Goal: Transaction & Acquisition: Purchase product/service

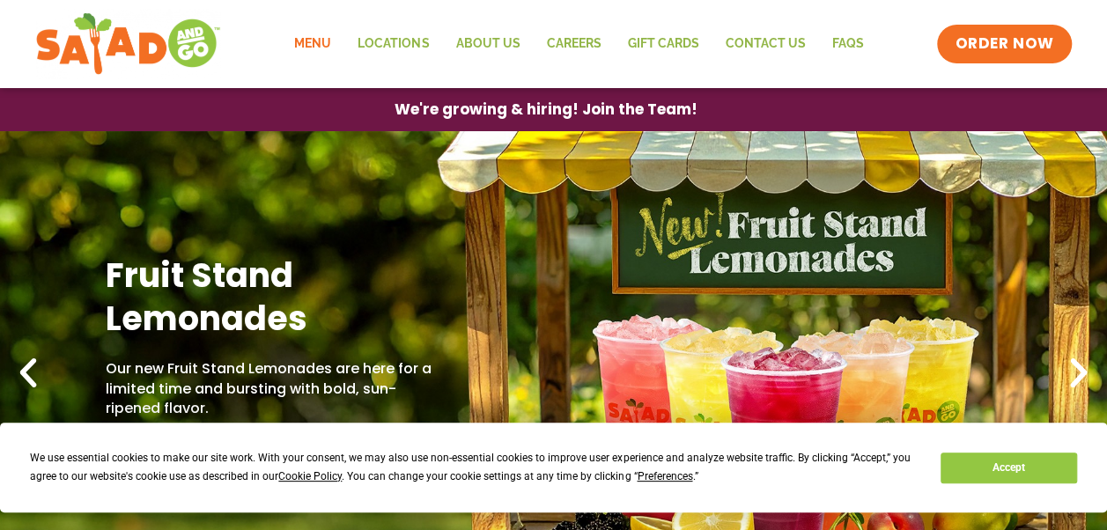
click at [322, 46] on link "Menu" at bounding box center [312, 44] width 63 height 41
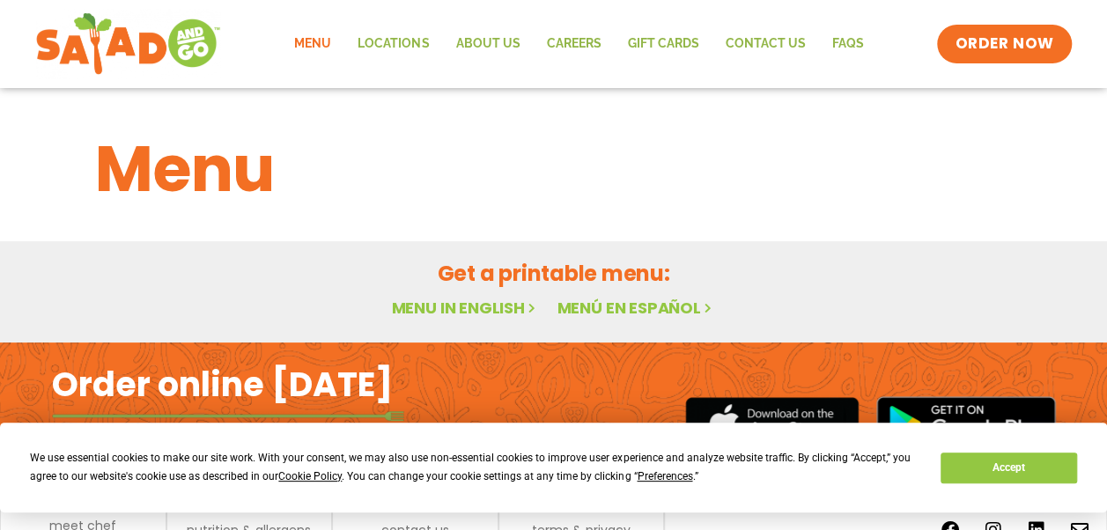
scroll to position [81, 0]
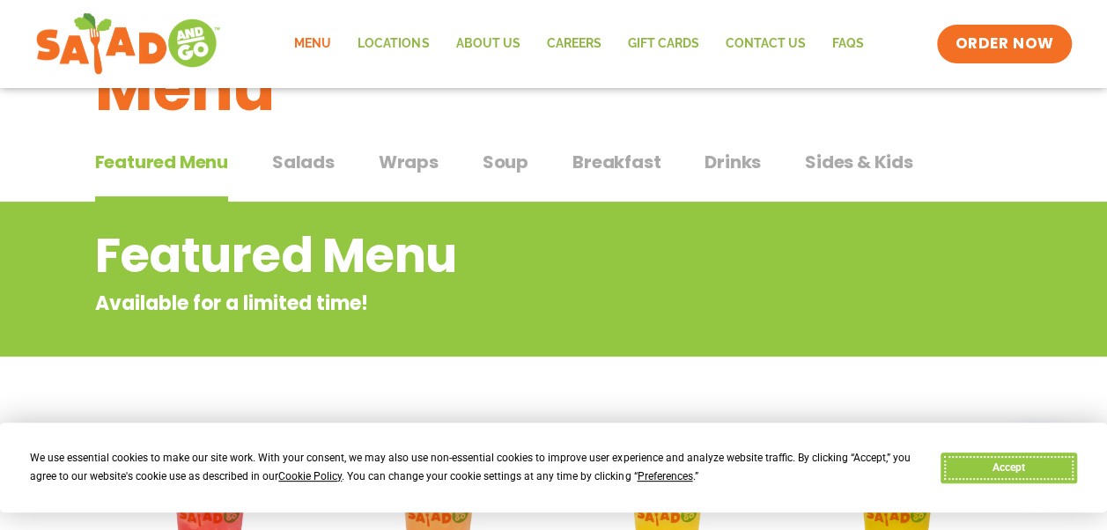
click at [1021, 466] on button "Accept" at bounding box center [1008, 468] width 136 height 31
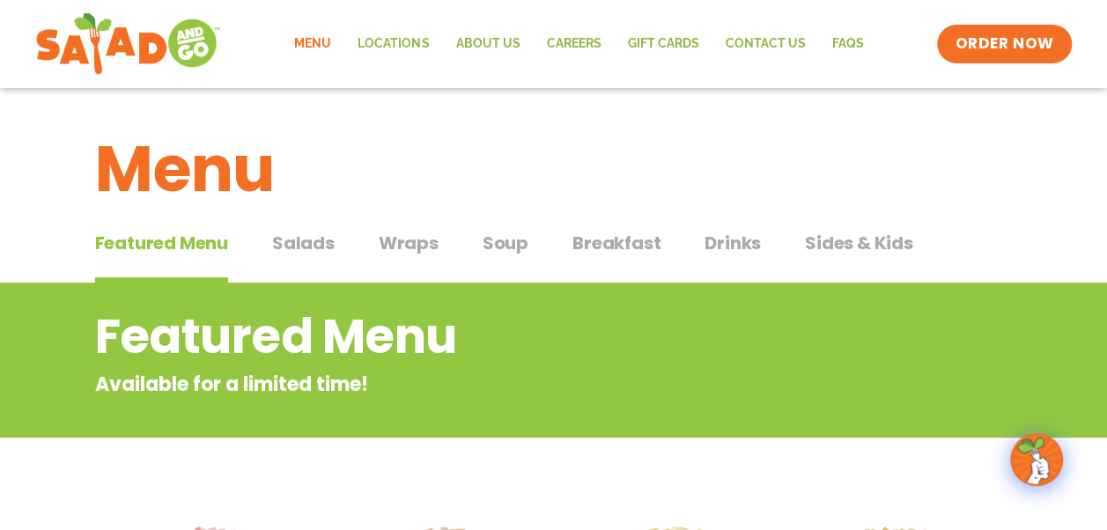
click at [306, 238] on span "Salads" at bounding box center [303, 243] width 63 height 26
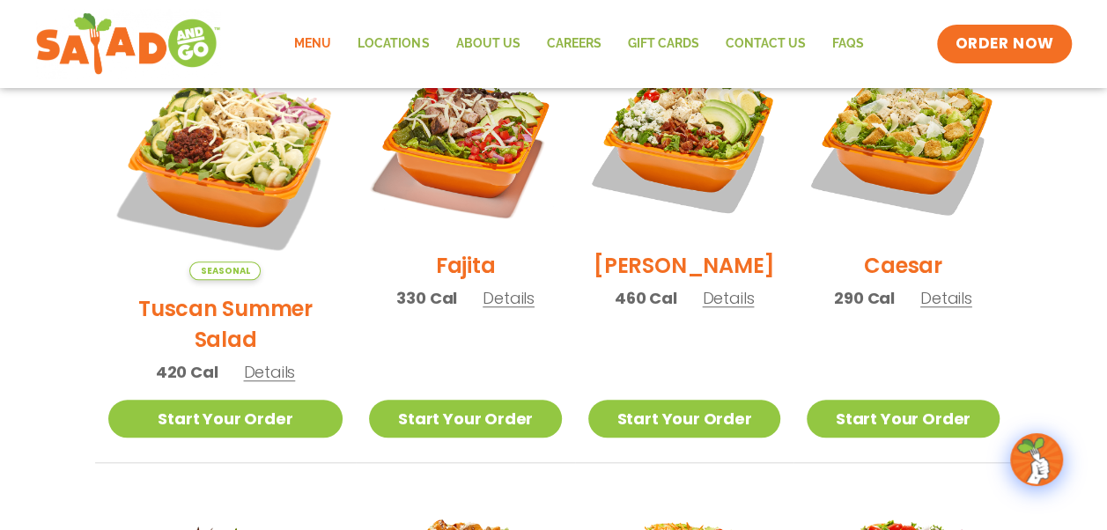
scroll to position [440, 0]
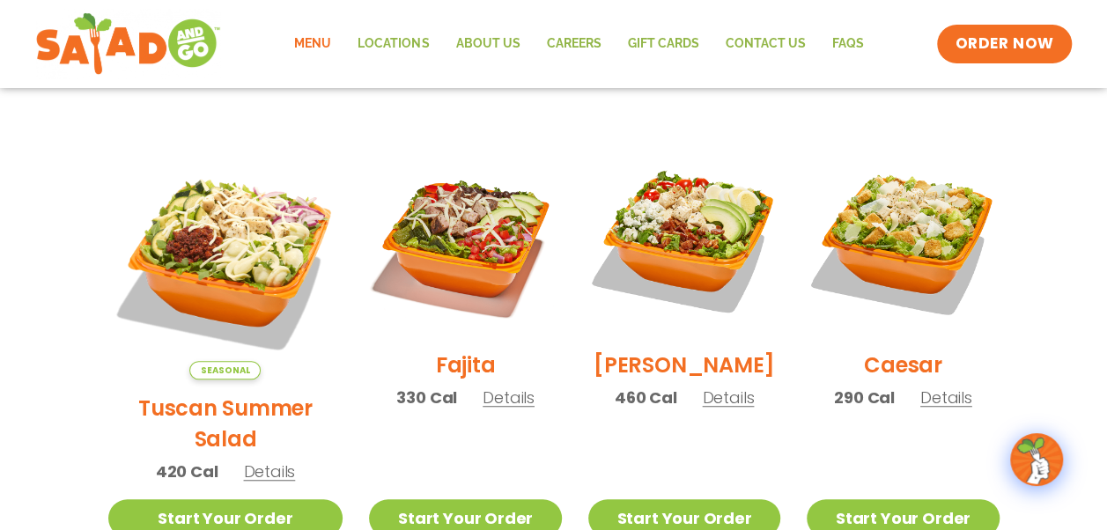
click at [261, 460] on span "Details" at bounding box center [269, 471] width 52 height 22
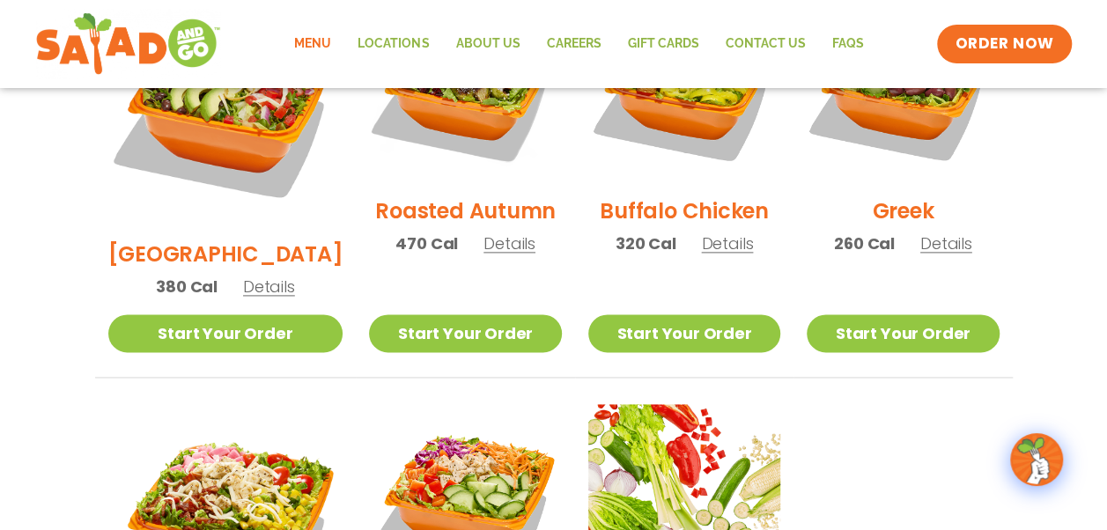
scroll to position [969, 0]
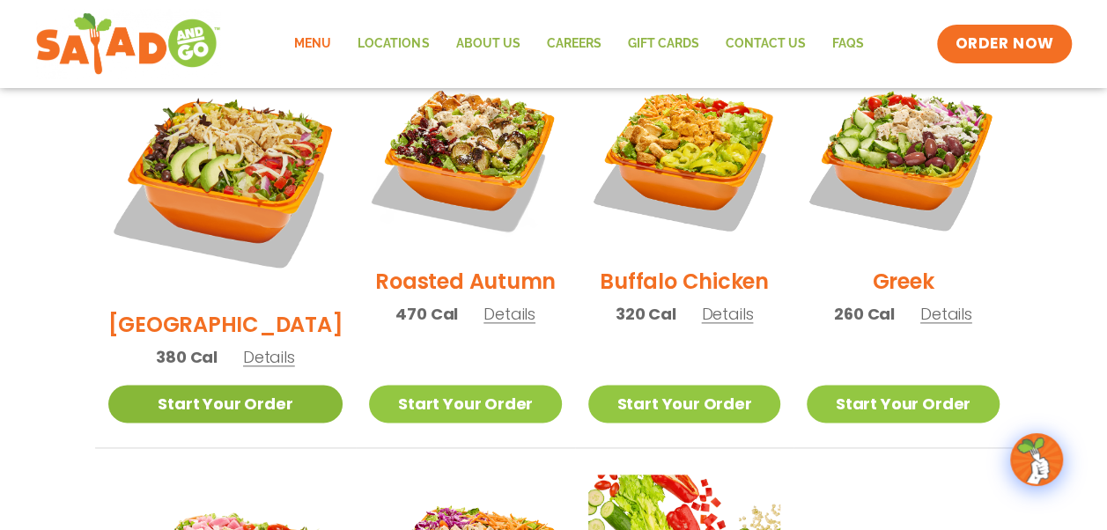
click at [257, 385] on link "Start Your Order" at bounding box center [225, 404] width 235 height 38
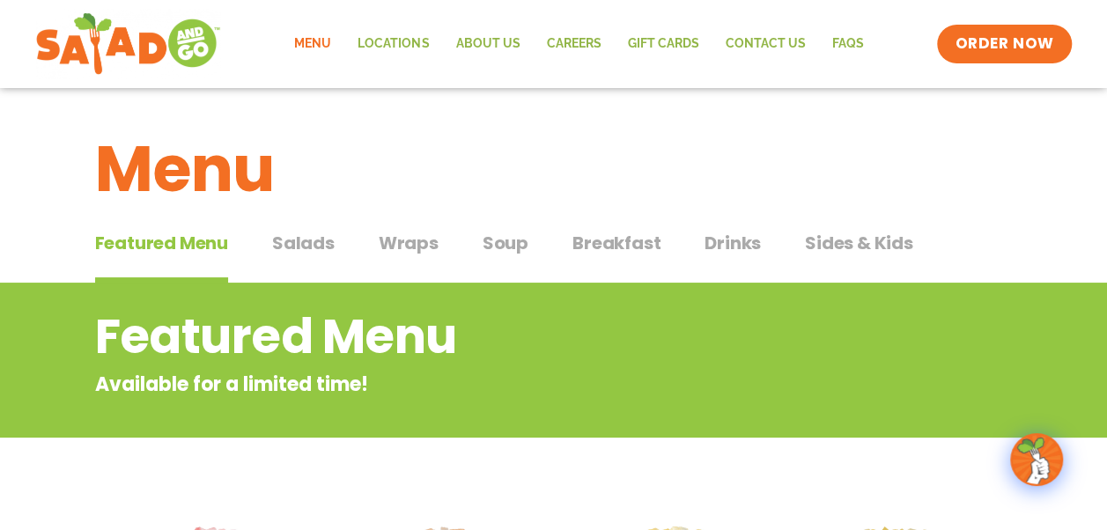
click at [310, 242] on span "Salads" at bounding box center [303, 243] width 63 height 26
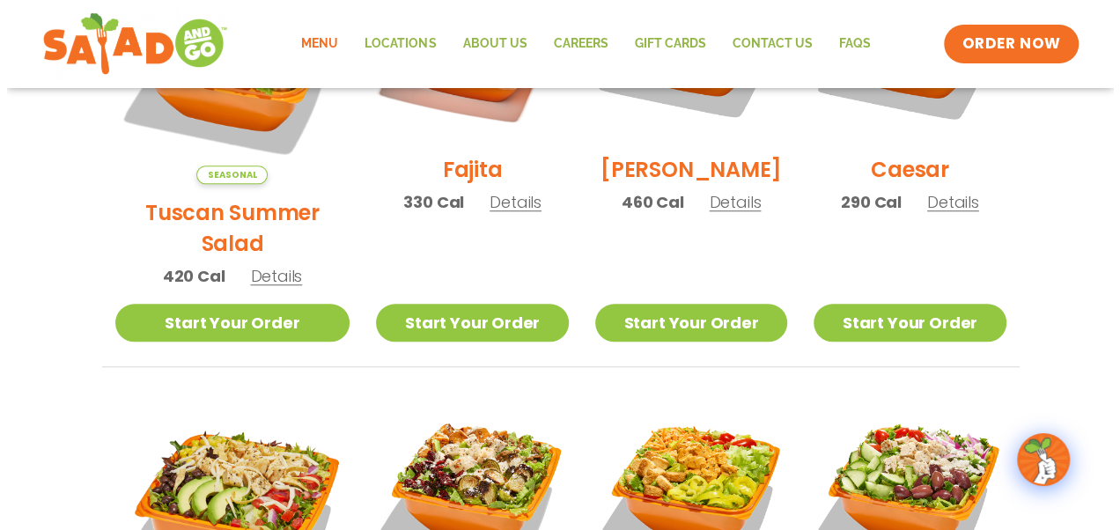
scroll to position [792, 0]
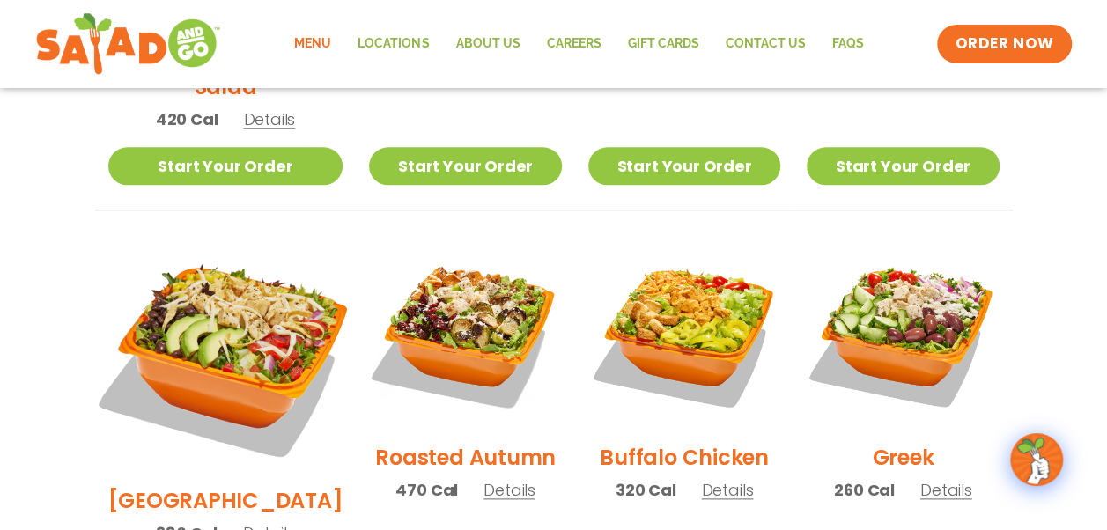
click at [224, 345] on img at bounding box center [225, 355] width 276 height 276
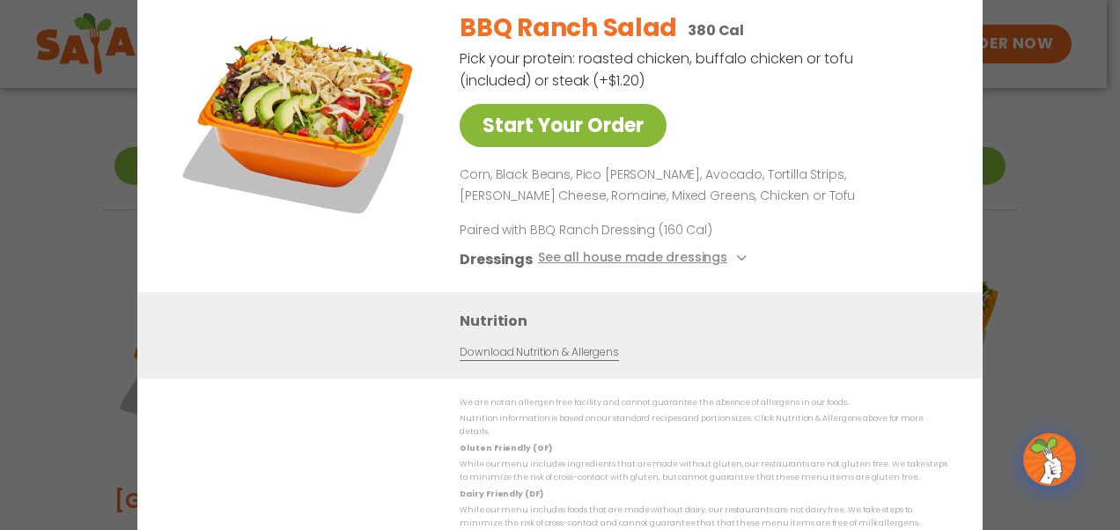
click at [556, 120] on link "Start Your Order" at bounding box center [563, 125] width 207 height 43
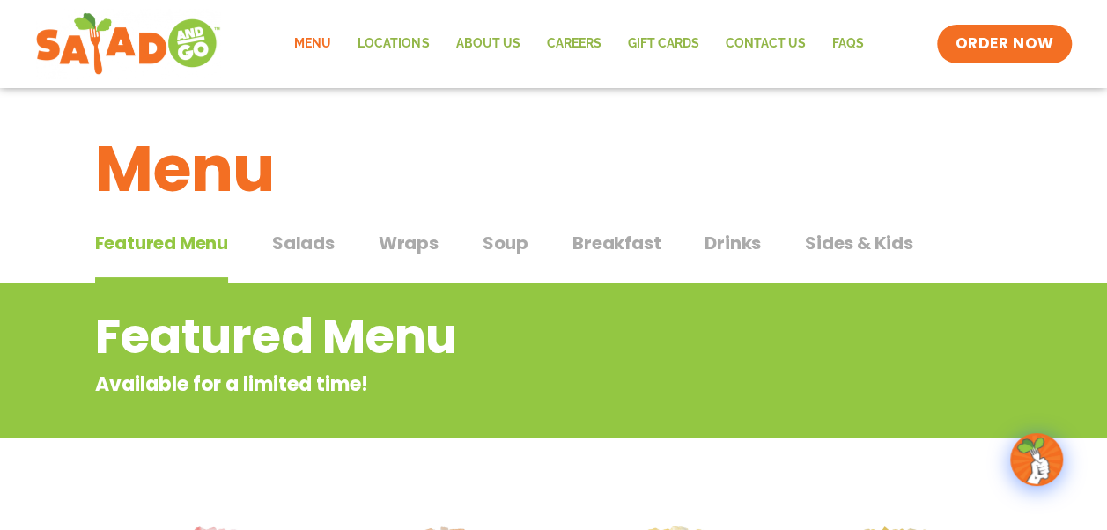
click at [197, 245] on span "Featured Menu" at bounding box center [161, 243] width 133 height 26
click at [326, 245] on span "Salads" at bounding box center [303, 243] width 63 height 26
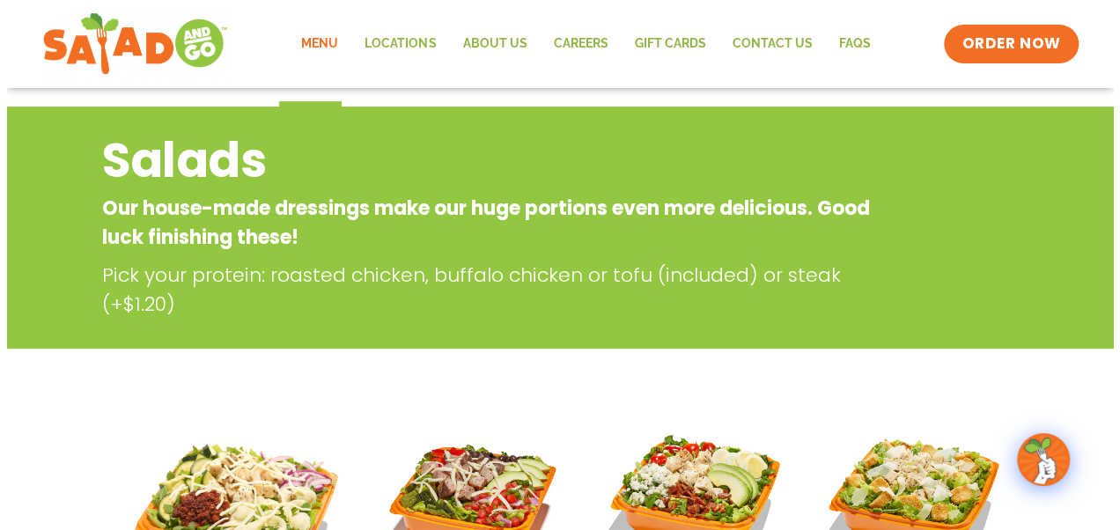
scroll to position [352, 0]
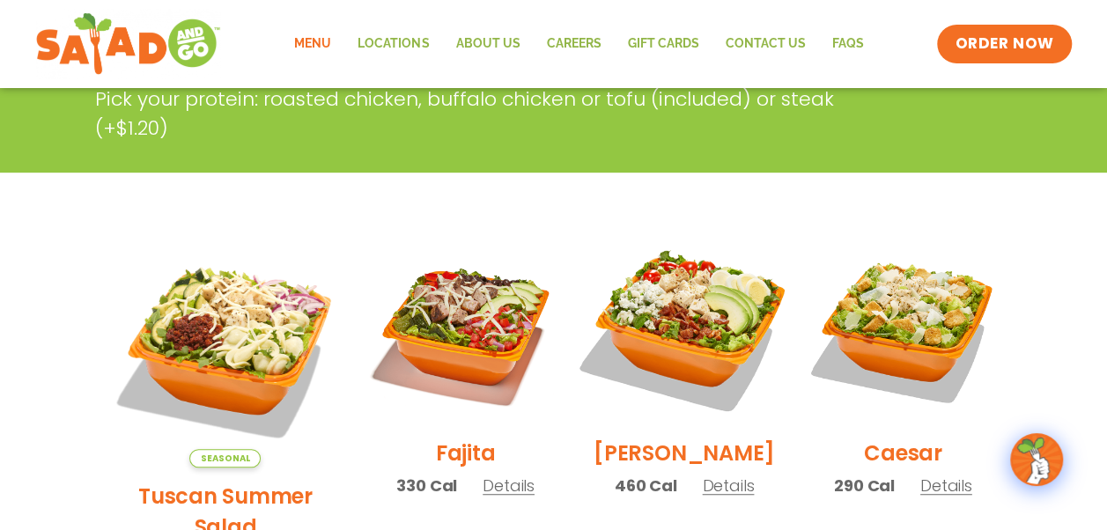
click at [670, 319] on img at bounding box center [683, 328] width 225 height 225
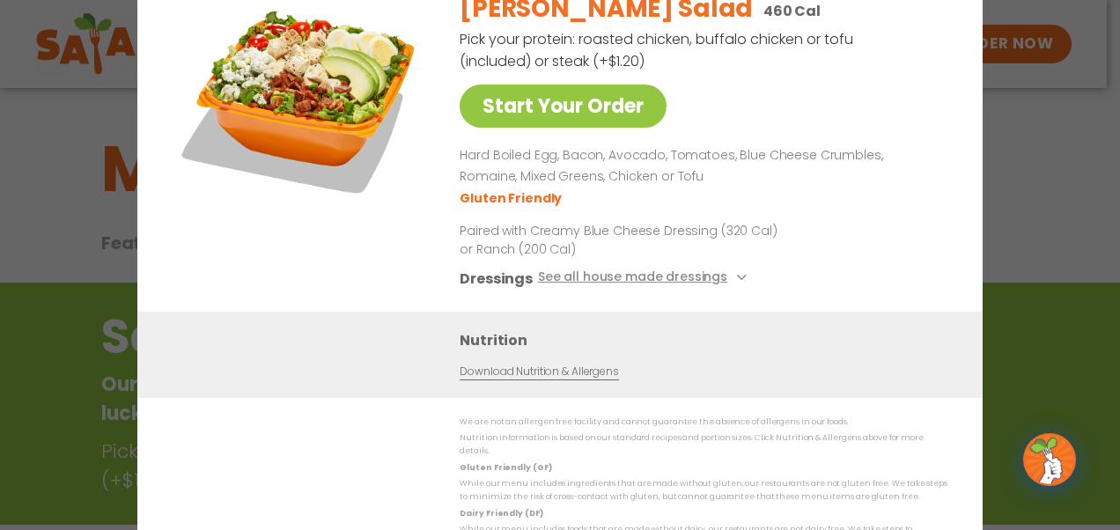
click at [16, 136] on div "Start Your Order Cobb Salad 460 Cal Pick your protein: roasted chicken, buffalo…" at bounding box center [560, 265] width 1120 height 530
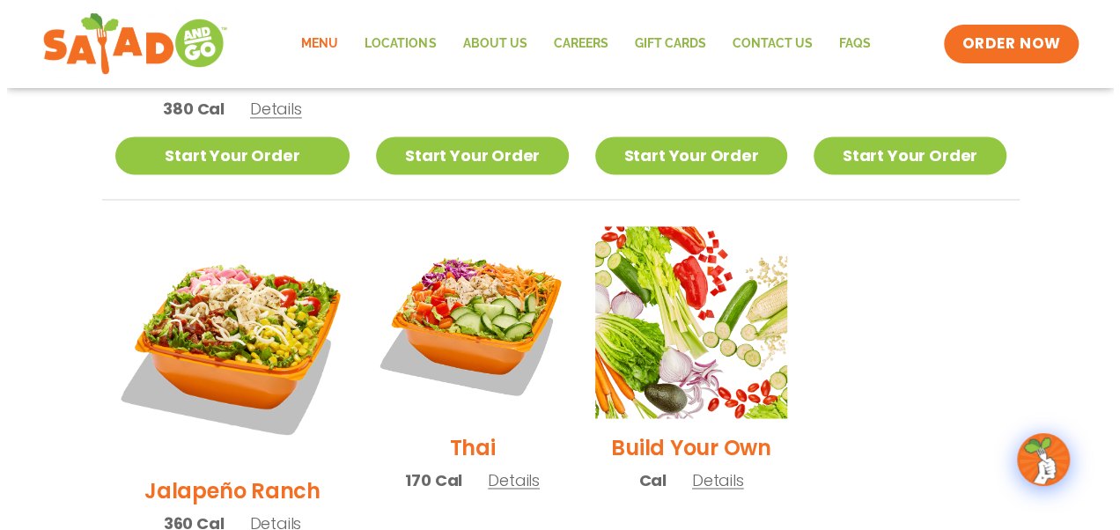
scroll to position [1338, 0]
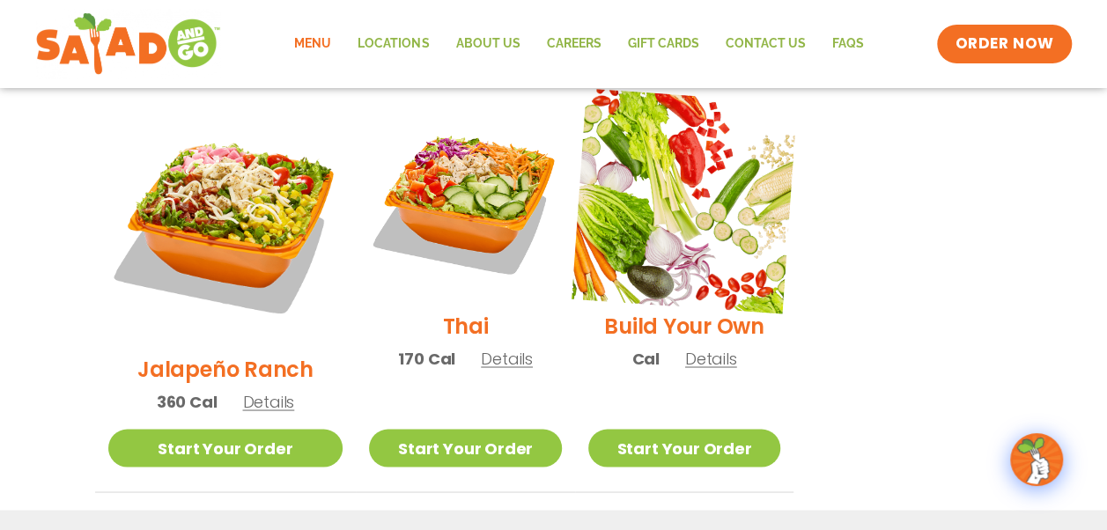
click at [662, 190] on img at bounding box center [683, 200] width 225 height 225
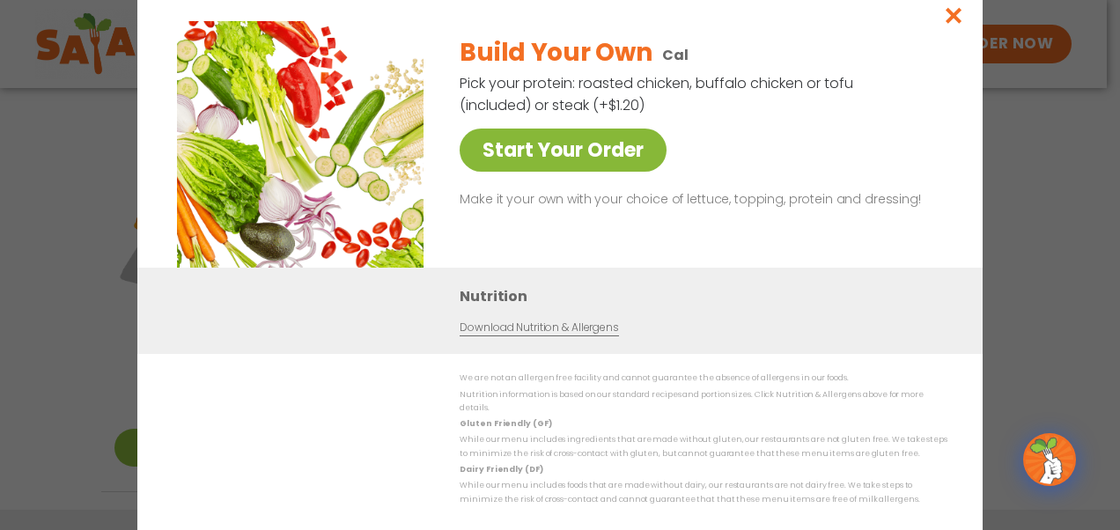
click at [561, 159] on link "Start Your Order" at bounding box center [563, 150] width 207 height 43
